Goal: Task Accomplishment & Management: Use online tool/utility

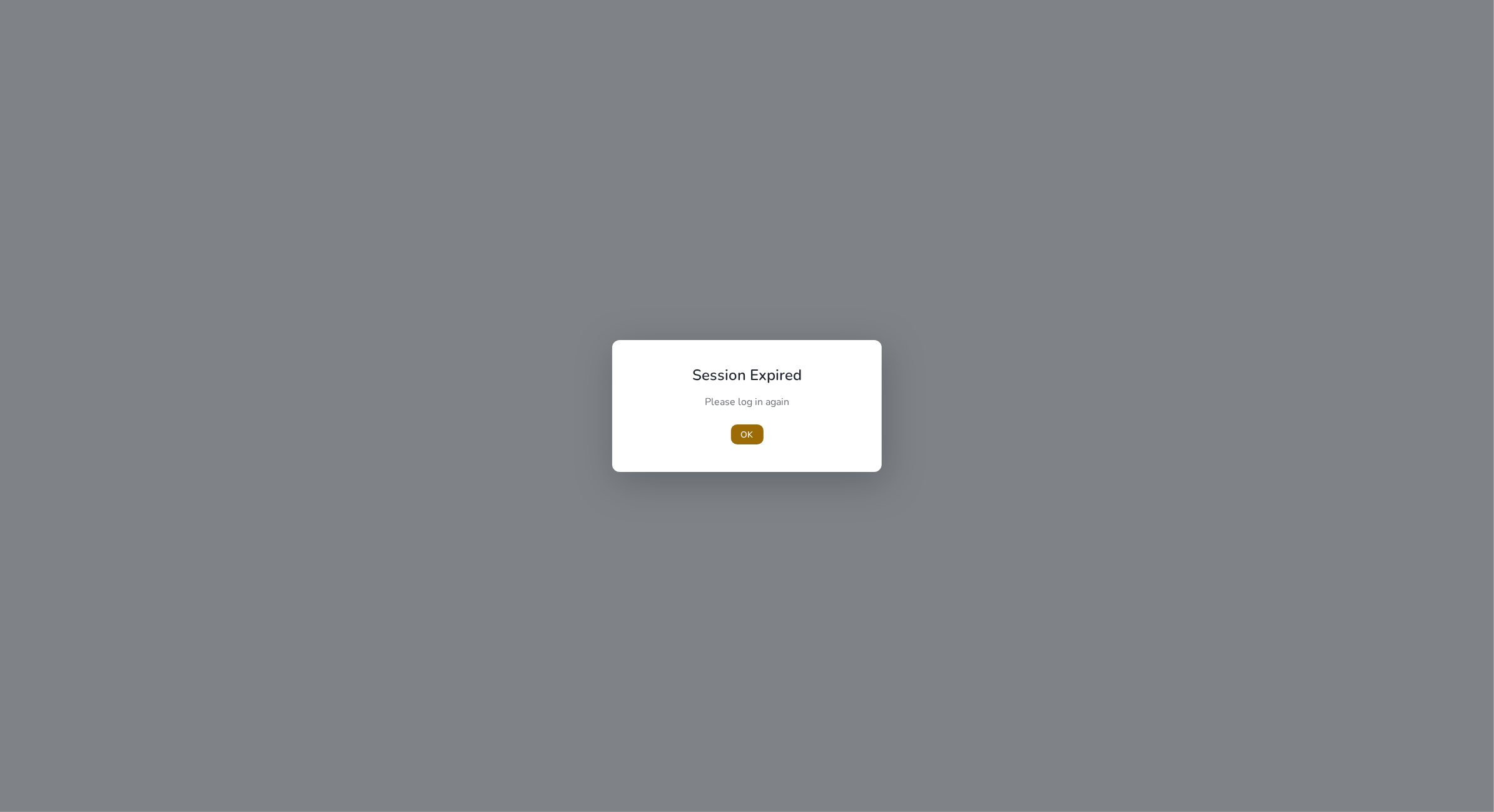
click at [759, 445] on span "button" at bounding box center [747, 435] width 32 height 30
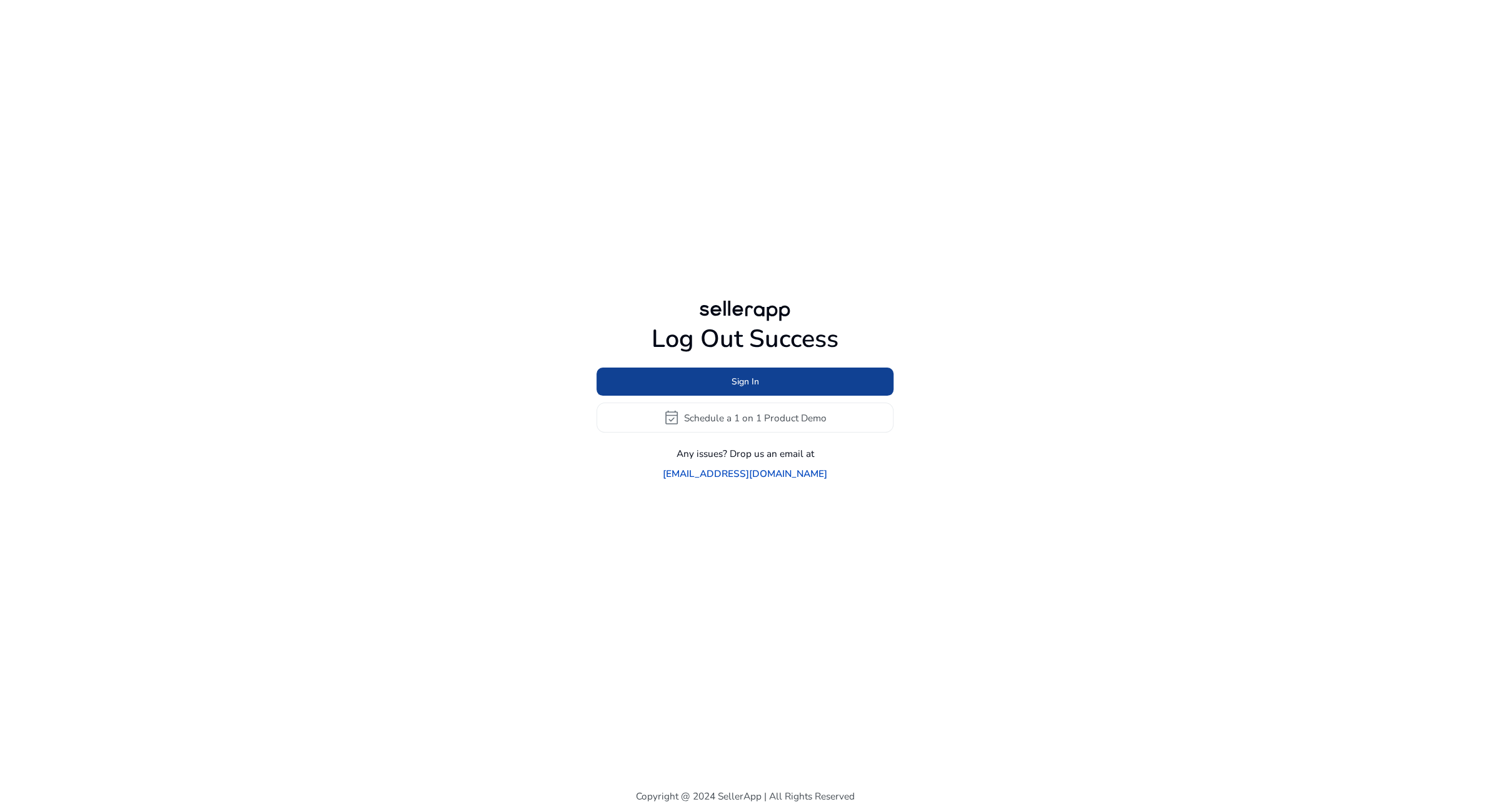
click at [814, 385] on span at bounding box center [745, 382] width 297 height 30
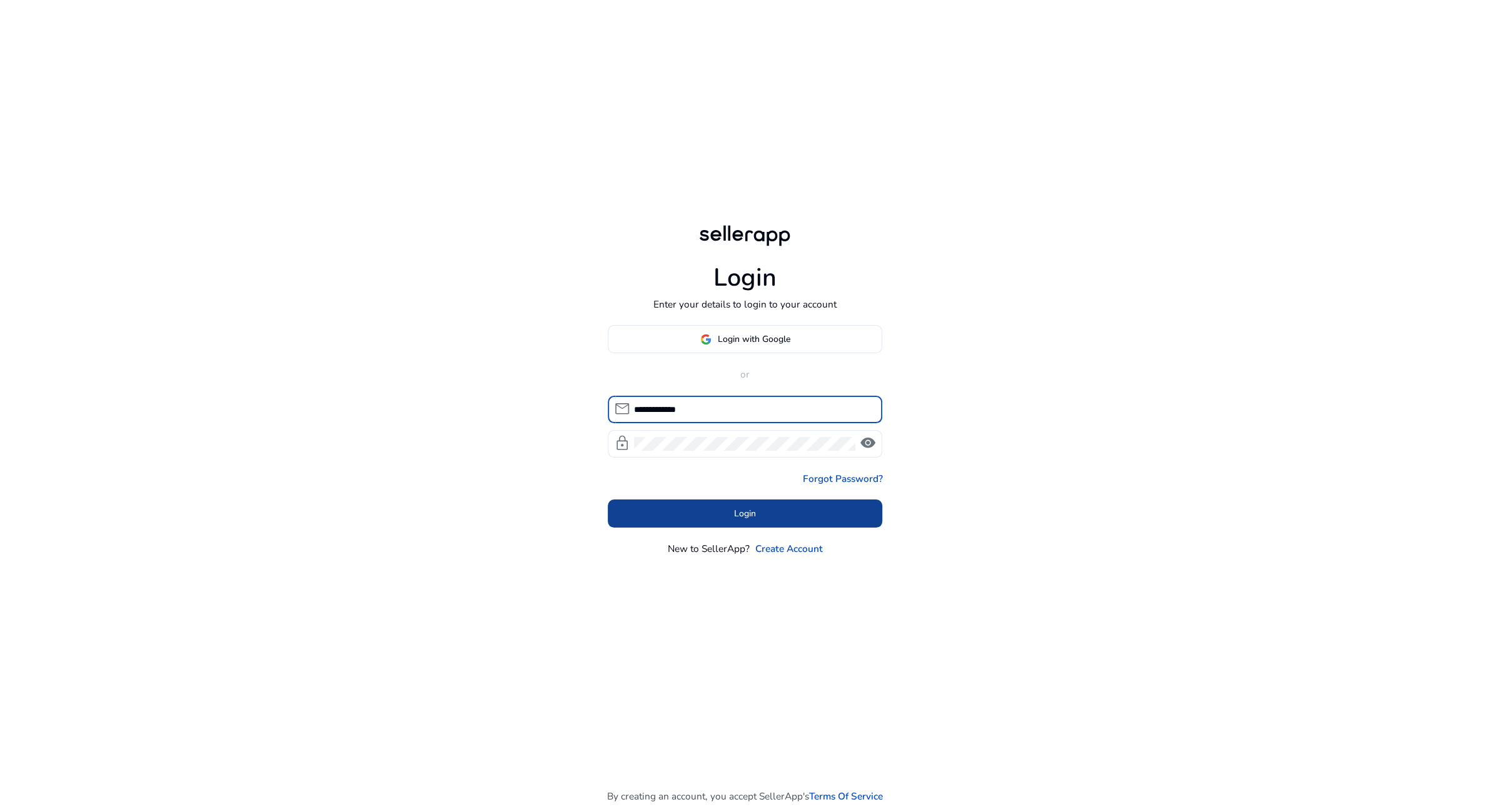
click at [807, 514] on span at bounding box center [745, 514] width 275 height 30
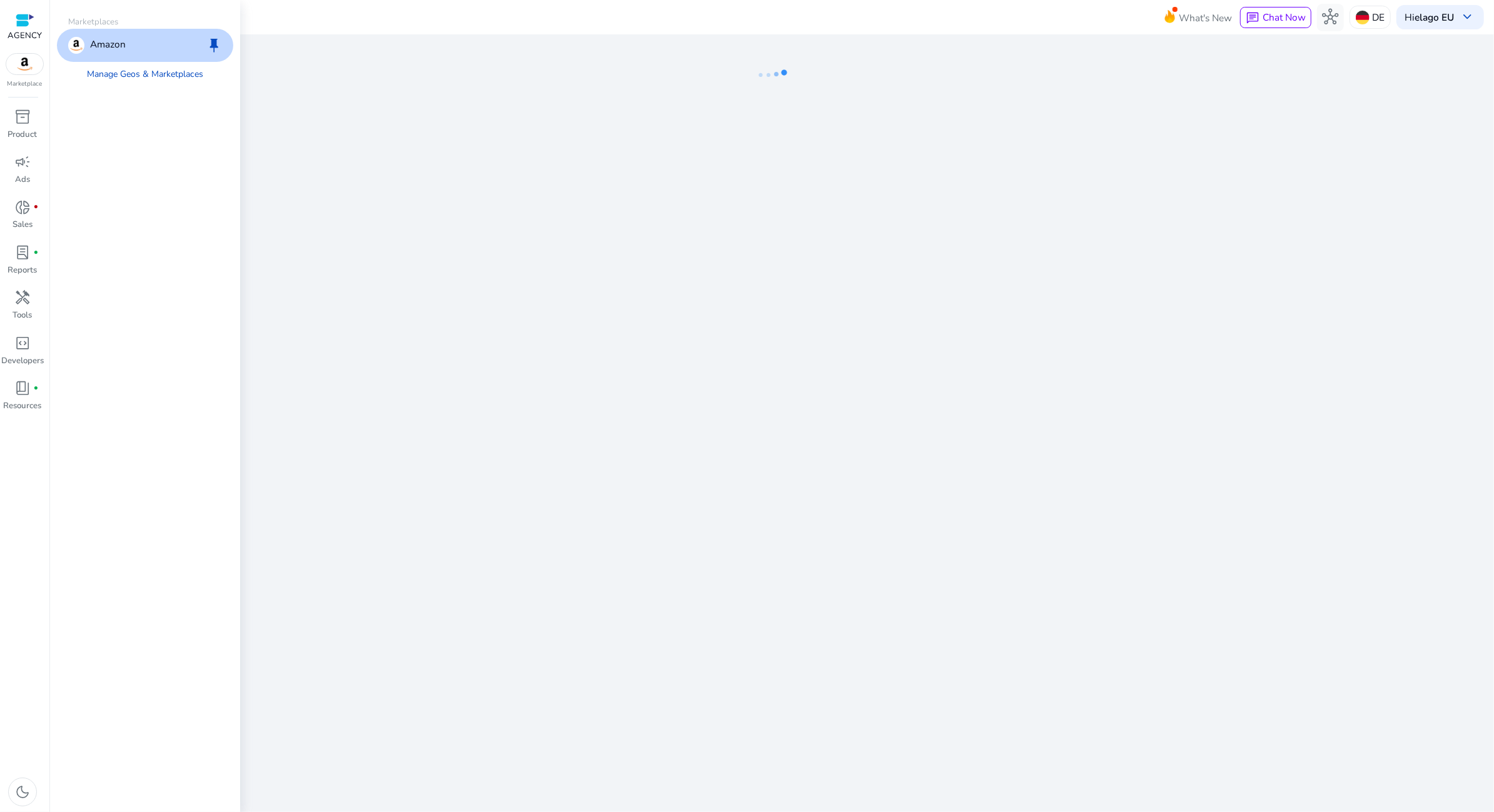
click at [21, 65] on img at bounding box center [25, 64] width 37 height 21
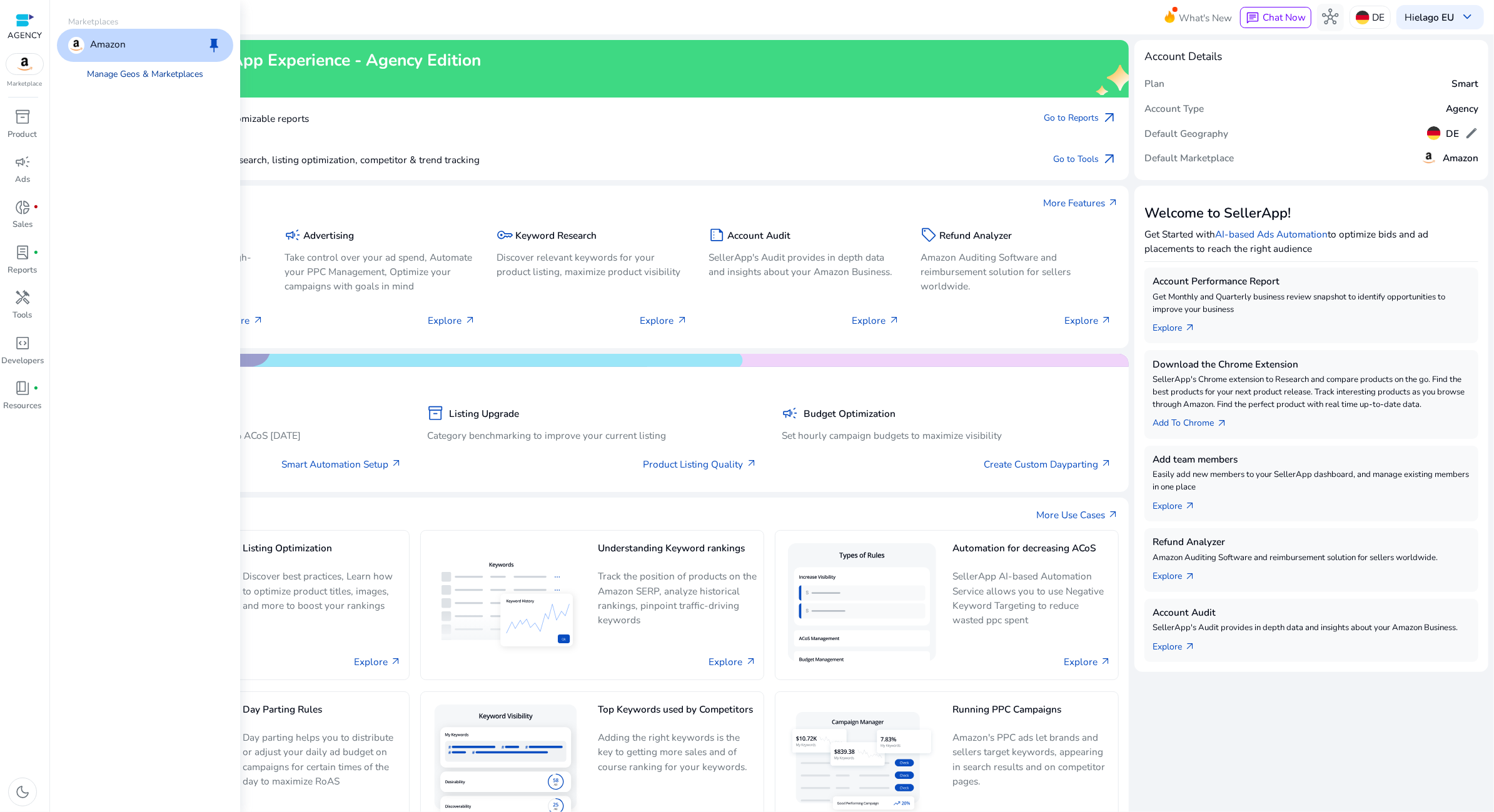
click at [130, 77] on link "Manage Geos & Marketplaces" at bounding box center [145, 74] width 138 height 25
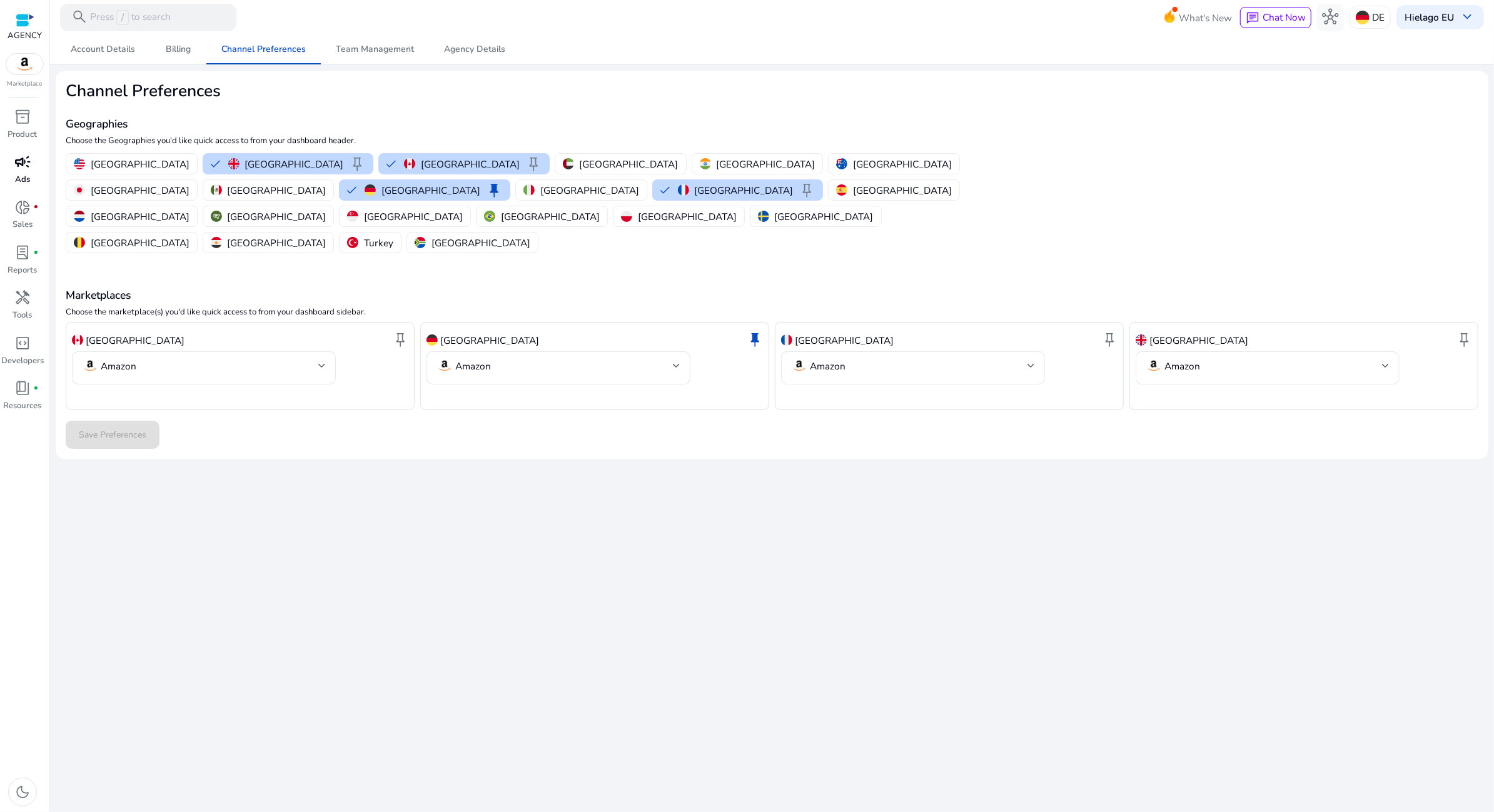
click at [23, 163] on span "campaign" at bounding box center [23, 162] width 17 height 17
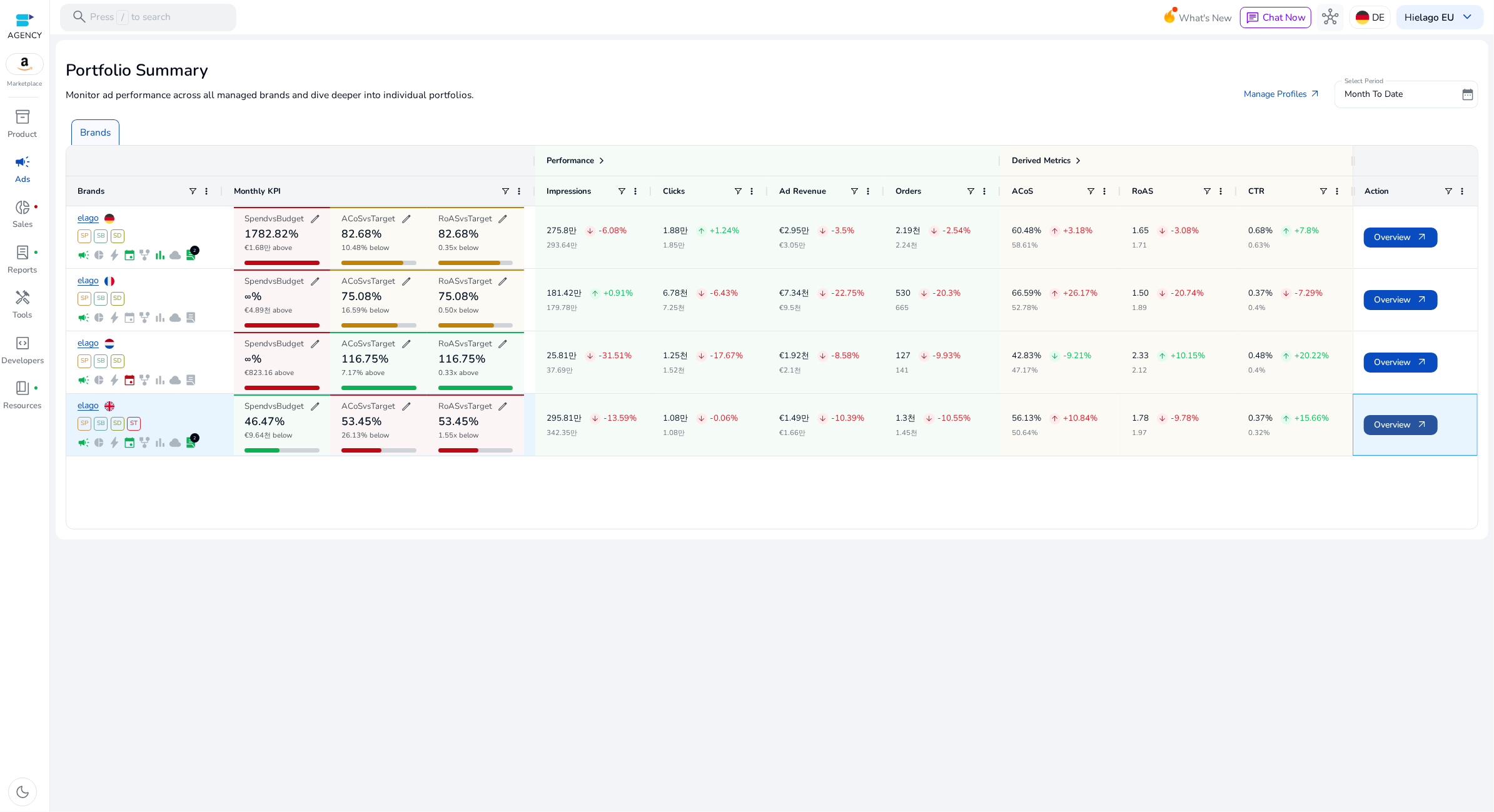
click at [1377, 423] on span "Overview arrow_outward" at bounding box center [1400, 425] width 54 height 26
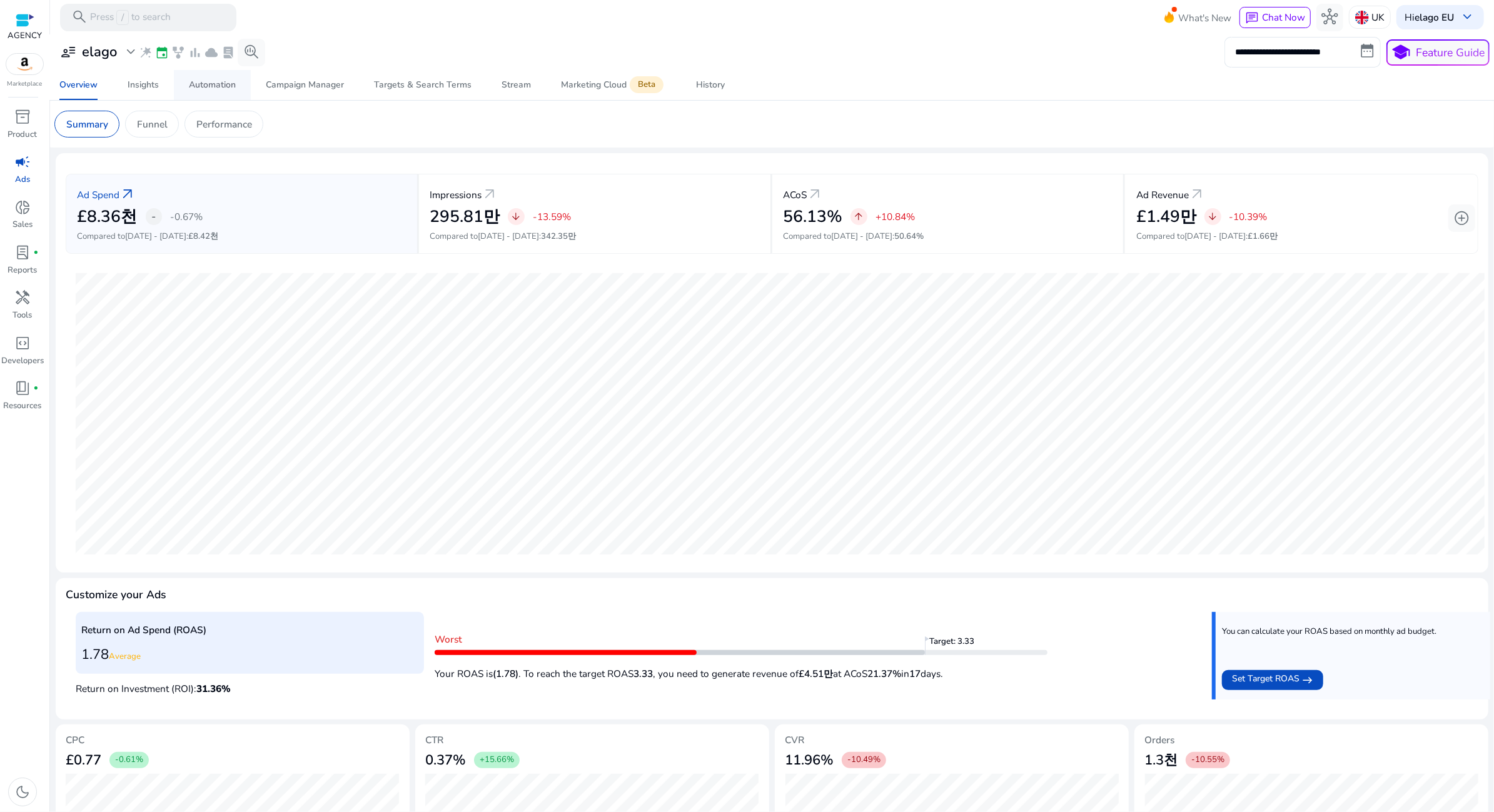
click at [197, 92] on span "Automation" at bounding box center [212, 85] width 47 height 30
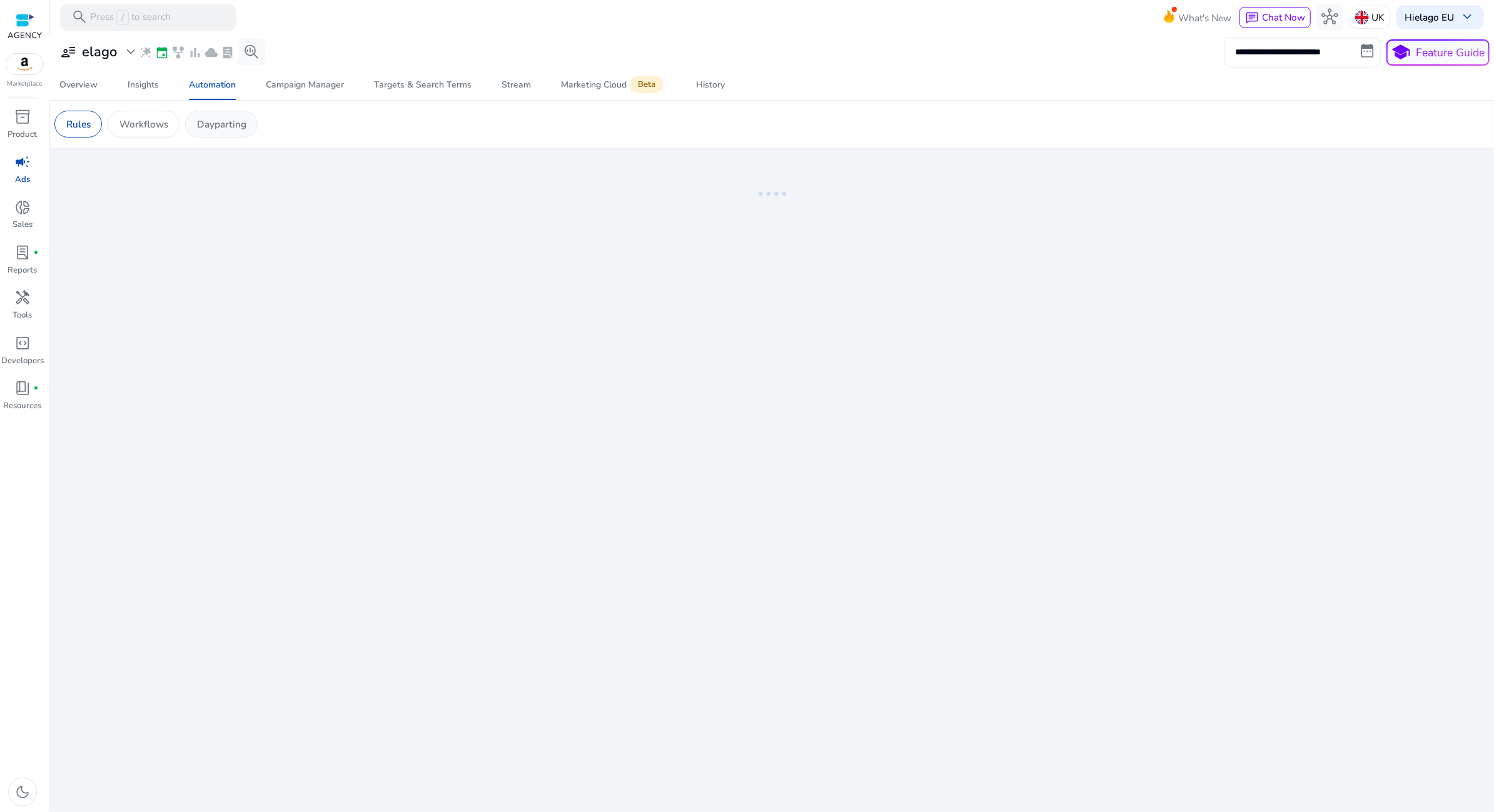
click at [205, 130] on p "Dayparting" at bounding box center [222, 124] width 50 height 14
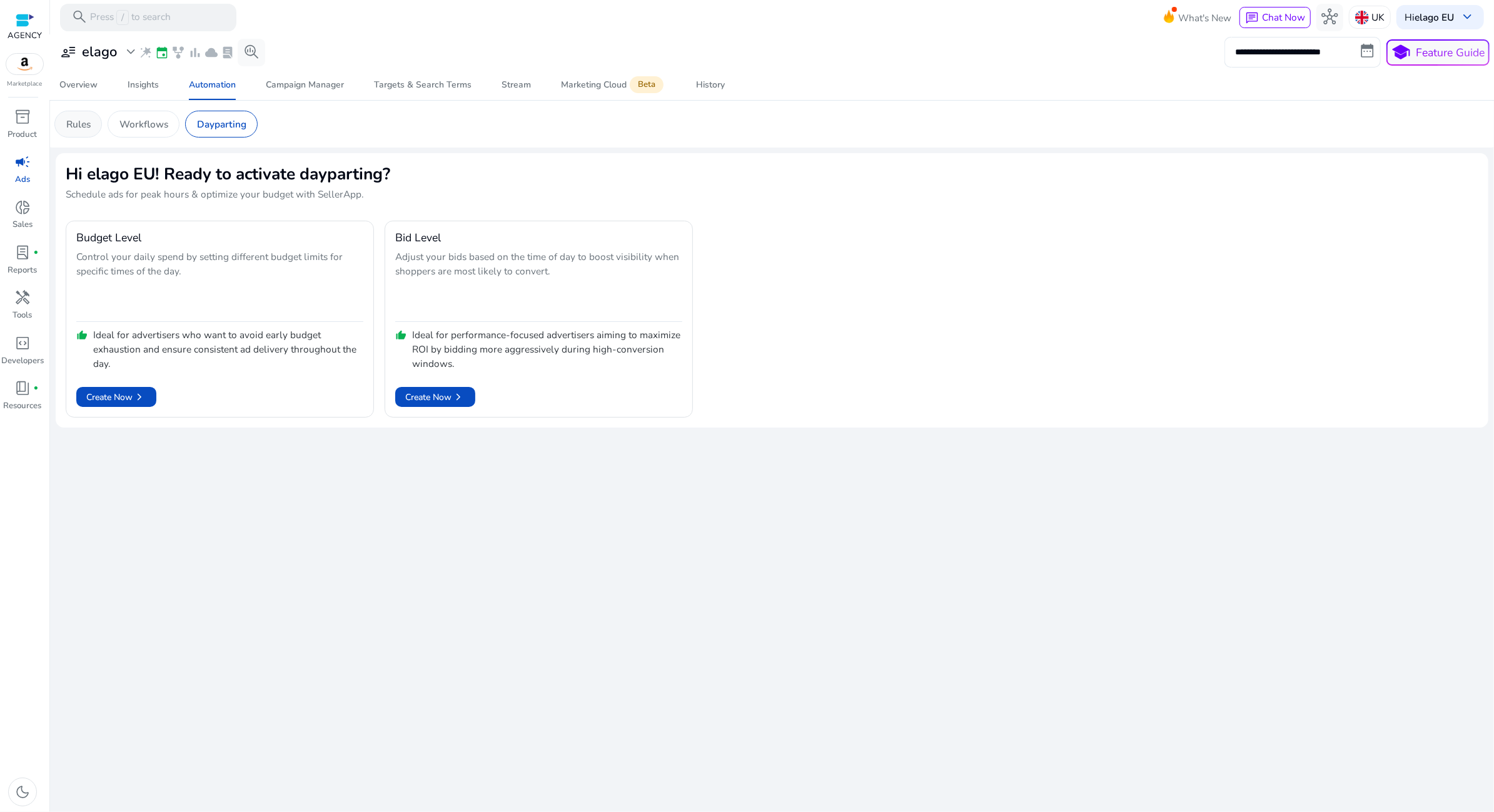
click at [73, 130] on p "Rules" at bounding box center [78, 124] width 24 height 14
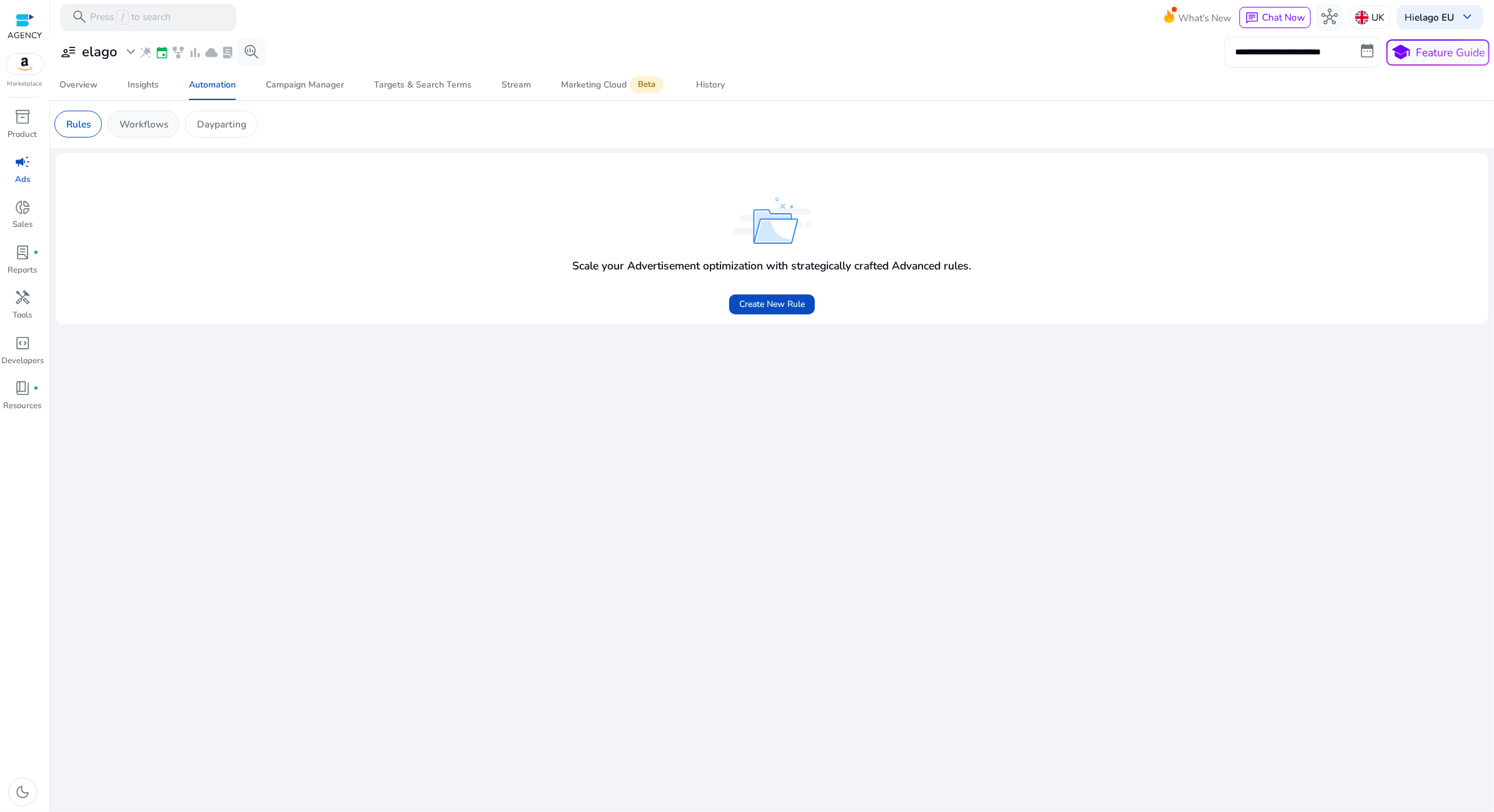
click at [132, 121] on p "Workflows" at bounding box center [143, 124] width 49 height 14
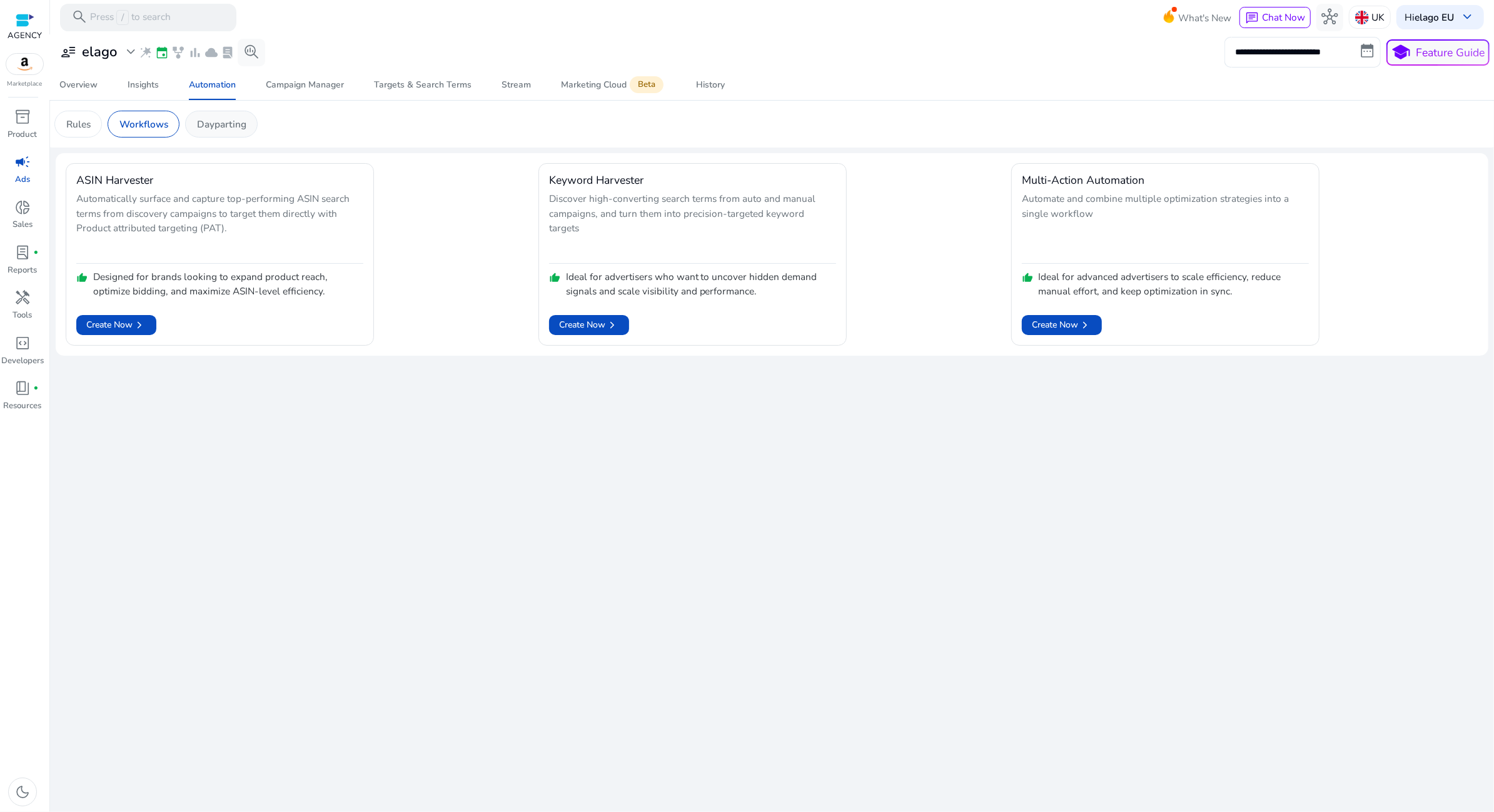
click at [212, 117] on p "Dayparting" at bounding box center [222, 124] width 50 height 14
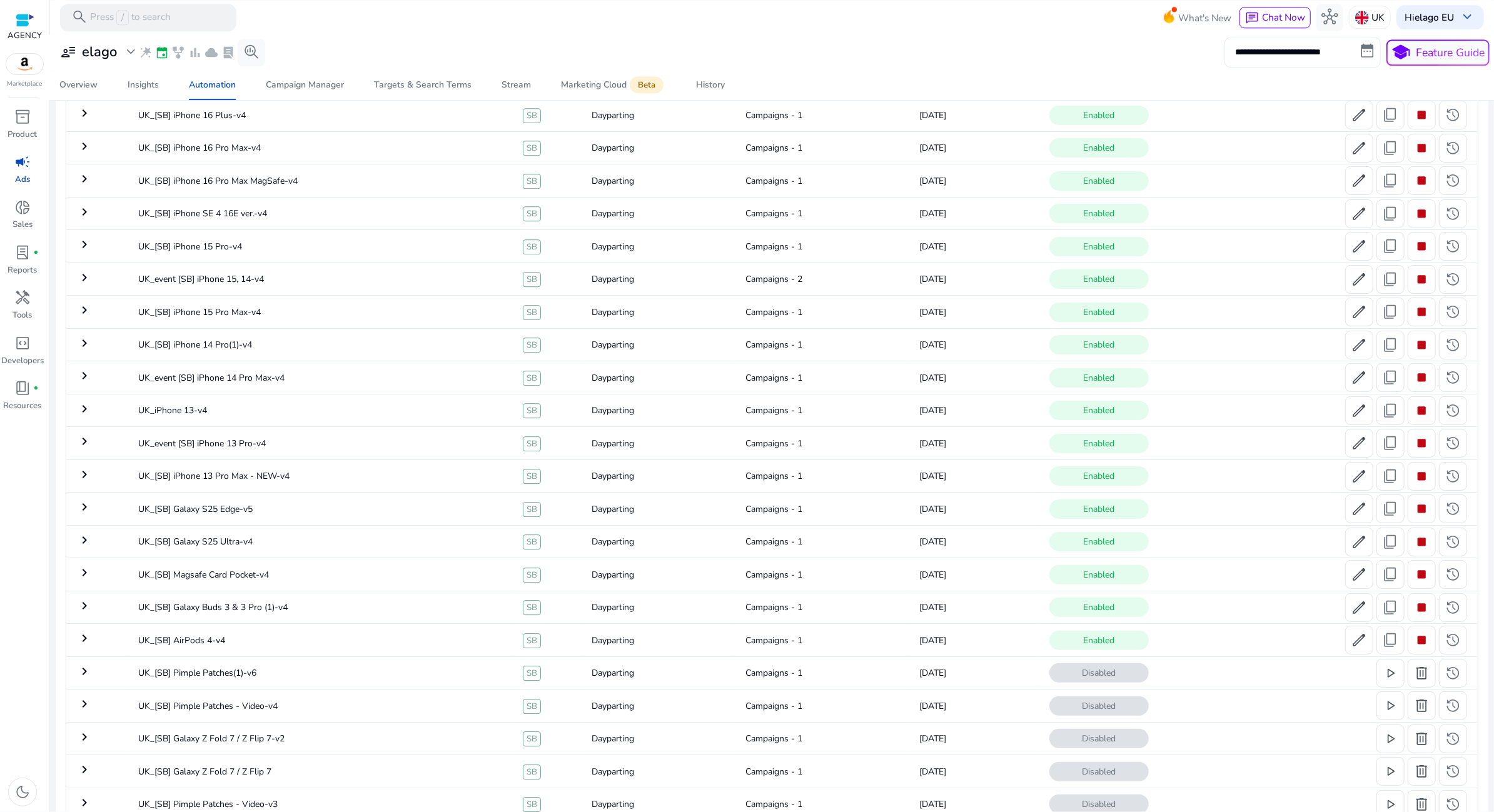
scroll to position [3123, 0]
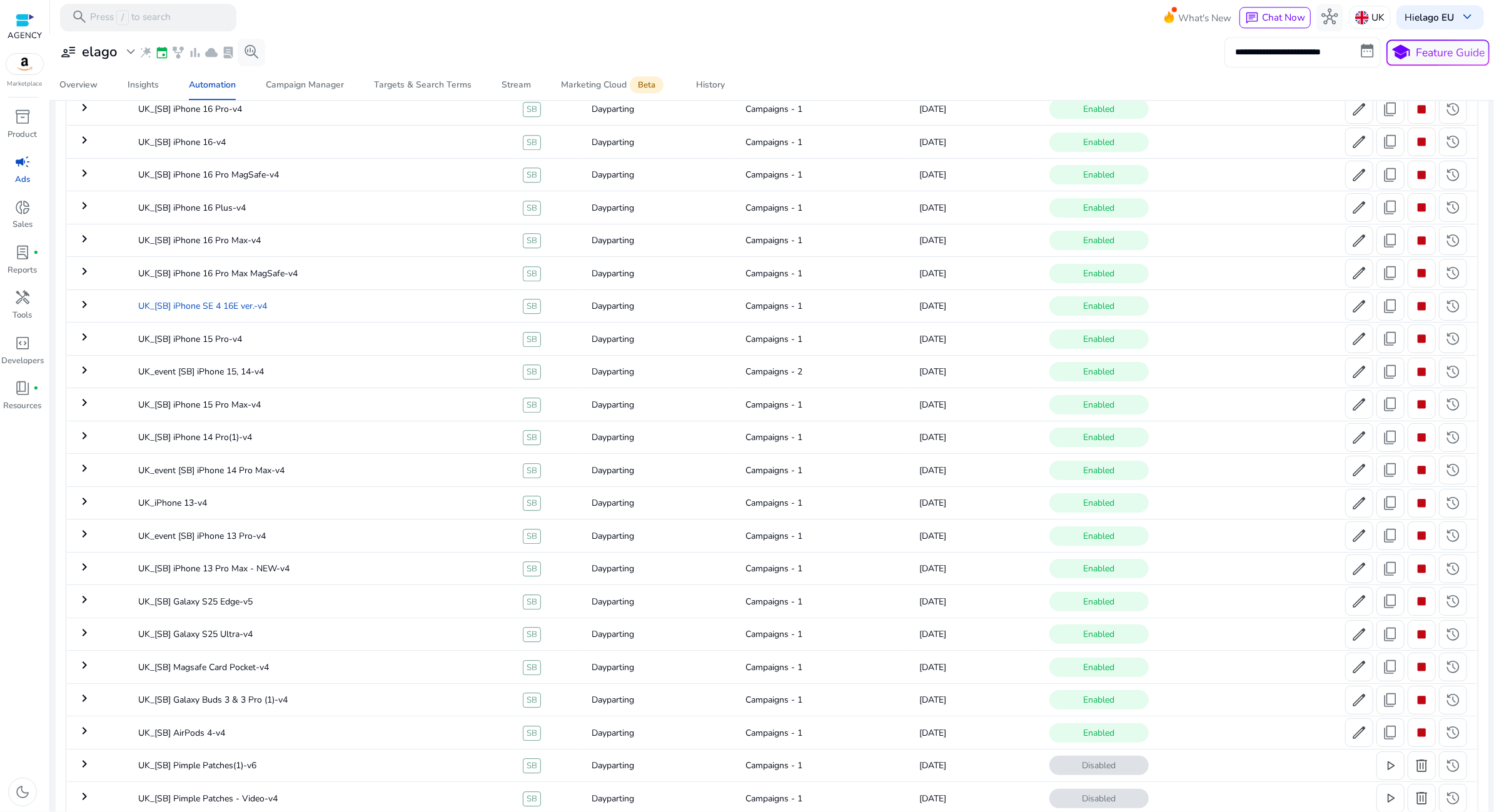
click at [297, 298] on td "UK_[SB] iPhone SE 4 16E ver.-v4" at bounding box center [321, 305] width 385 height 32
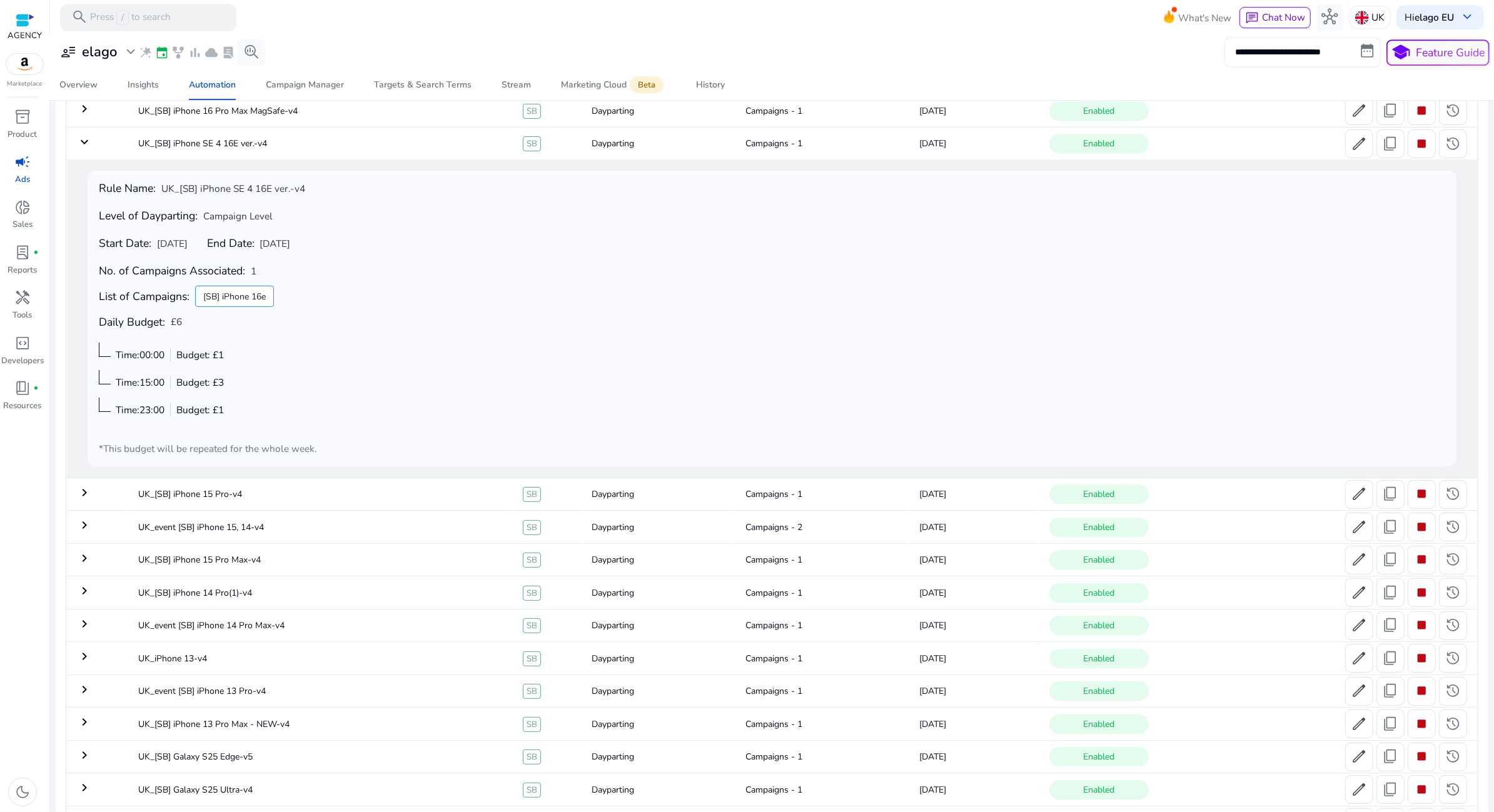
scroll to position [3225, 0]
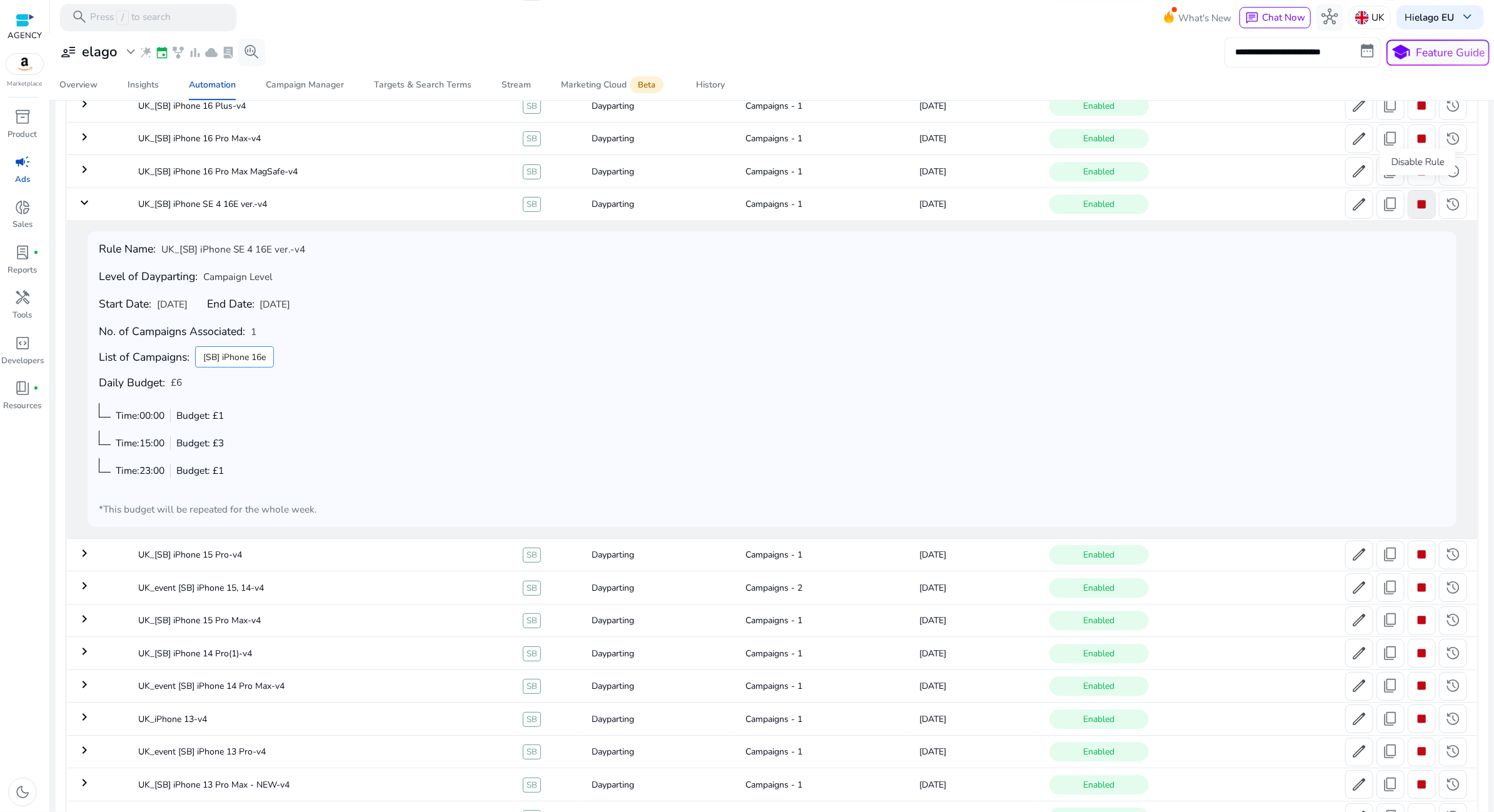
click at [1414, 196] on span "stop" at bounding box center [1422, 205] width 17 height 17
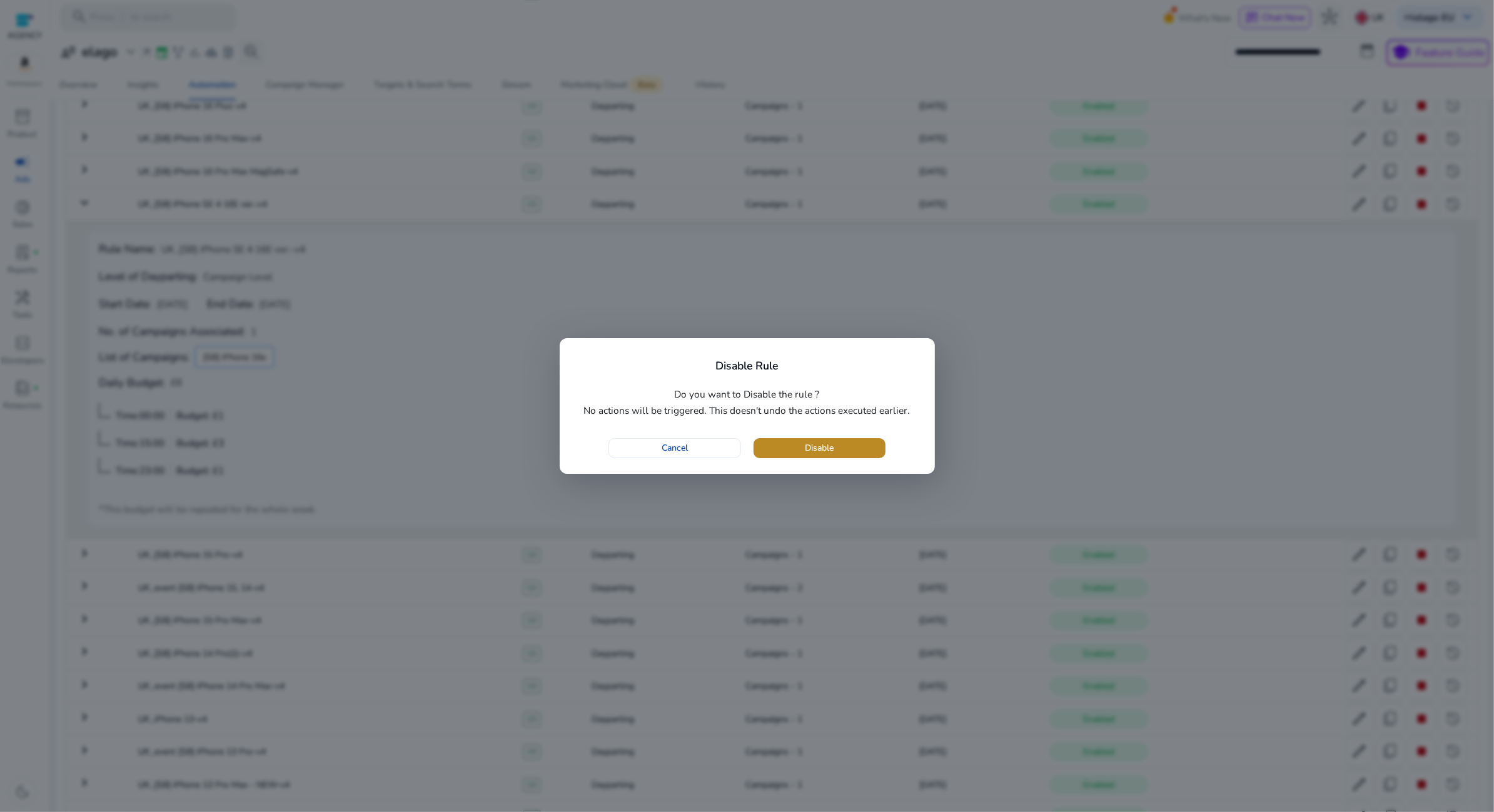
click at [836, 451] on span "button" at bounding box center [819, 448] width 132 height 30
